Goal: Transaction & Acquisition: Purchase product/service

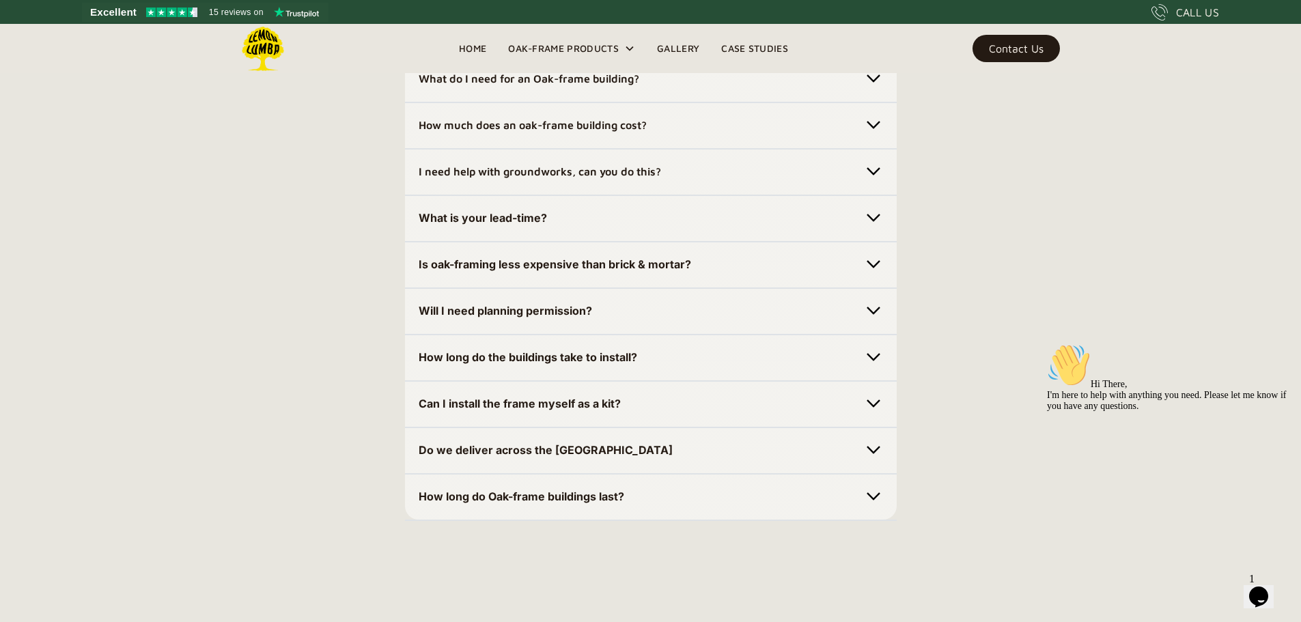
scroll to position [3872, 0]
click at [873, 134] on img at bounding box center [873, 124] width 19 height 19
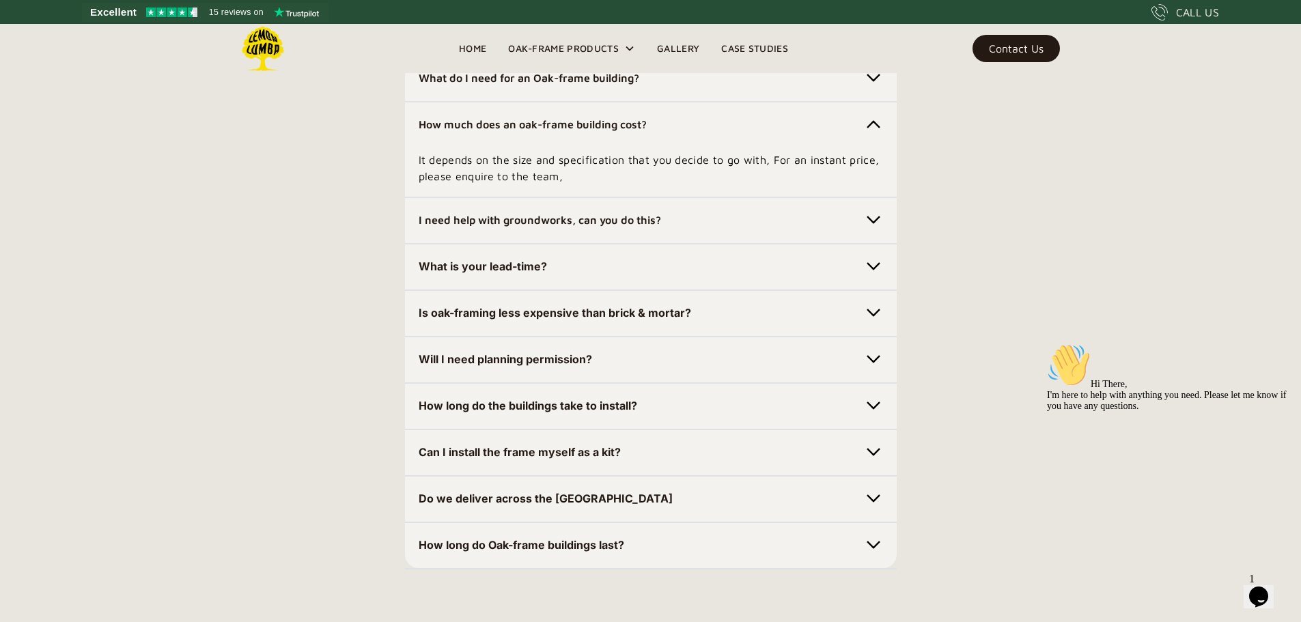
click at [872, 322] on img at bounding box center [873, 312] width 19 height 19
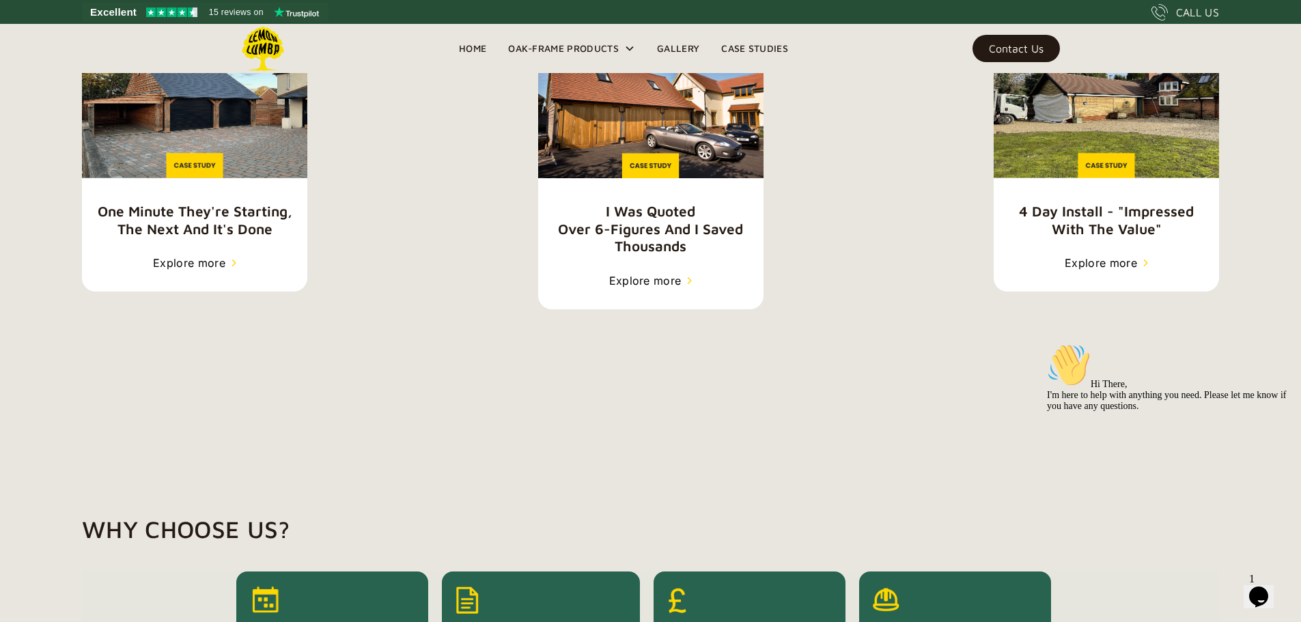
scroll to position [2088, 0]
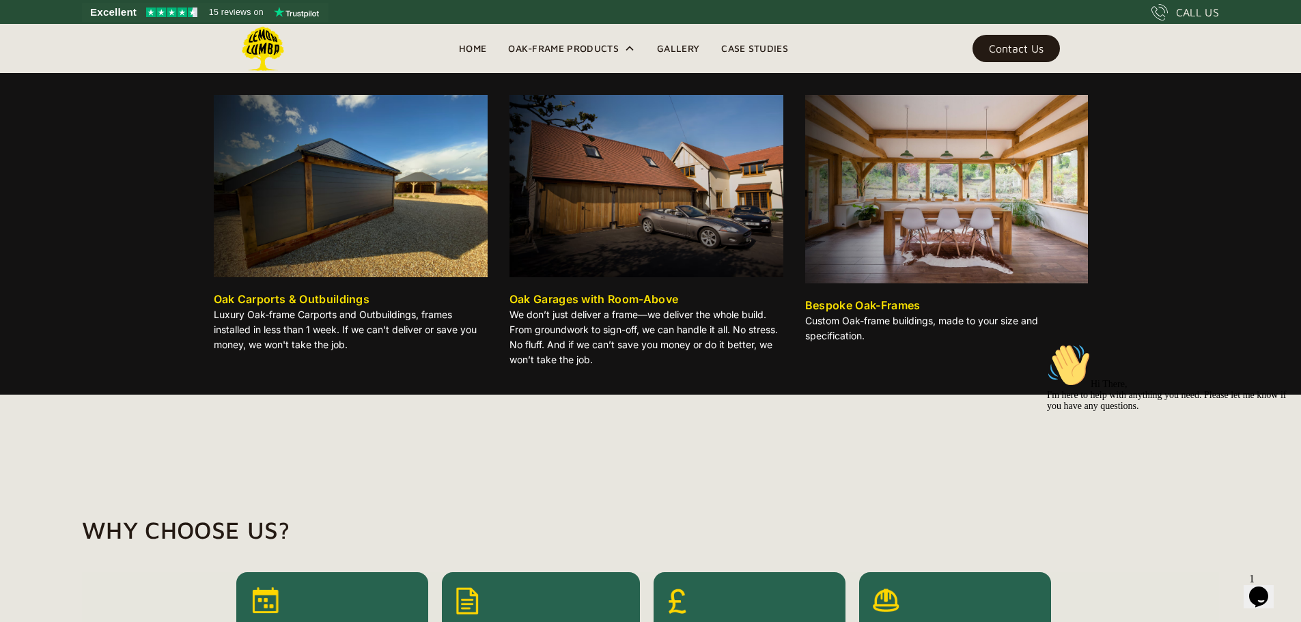
click at [384, 231] on img at bounding box center [351, 186] width 274 height 182
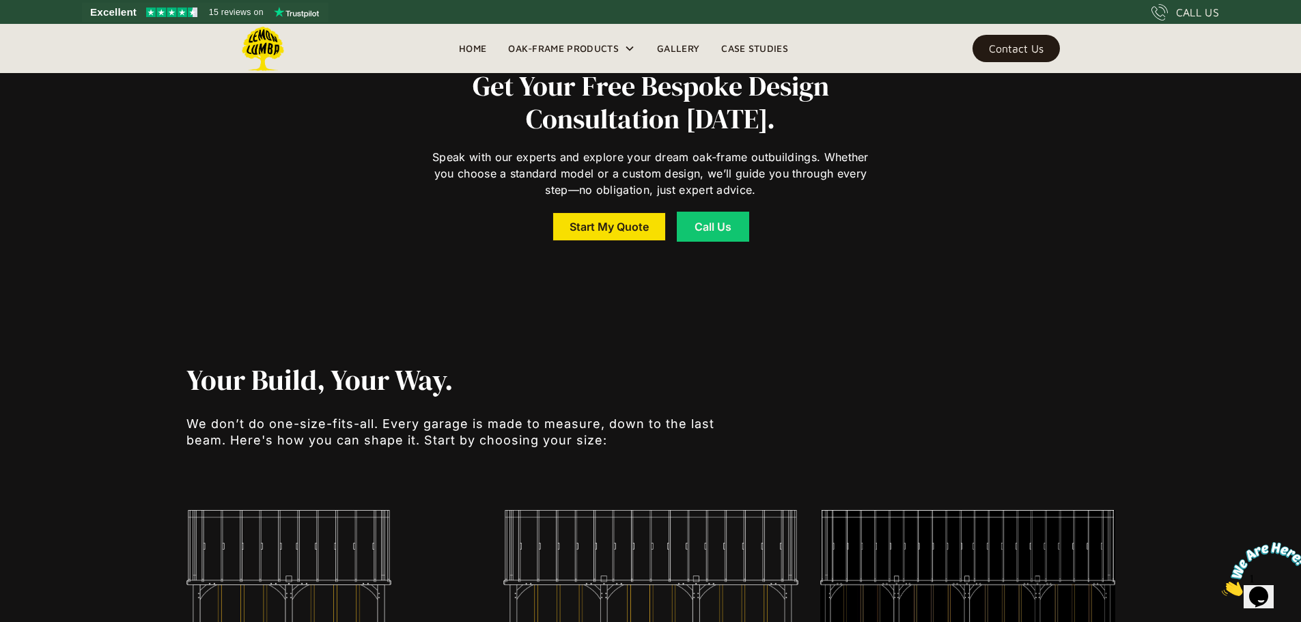
scroll to position [2486, 0]
click at [613, 226] on link "Start My Quote" at bounding box center [608, 227] width 113 height 29
